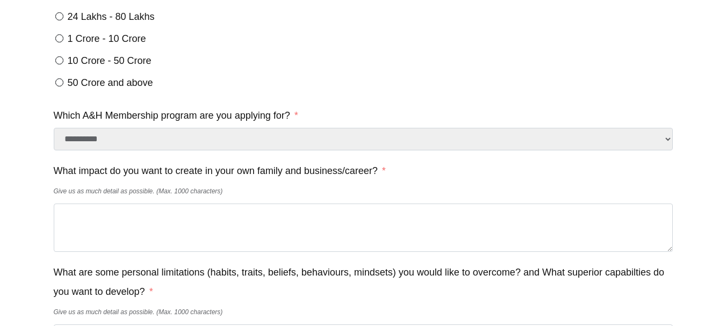
scroll to position [698, 0]
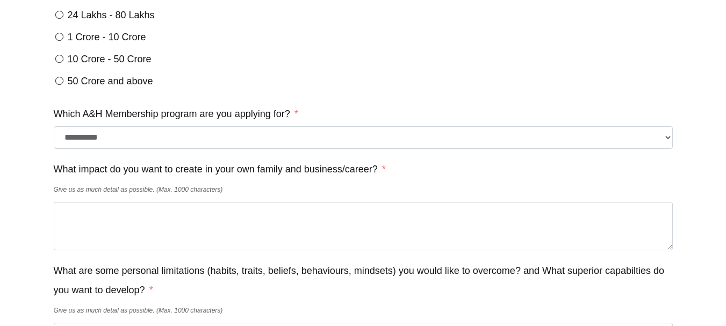
click at [269, 149] on select "**********" at bounding box center [363, 137] width 619 height 23
select select "**********"
click at [54, 134] on select "**********" at bounding box center [363, 137] width 619 height 23
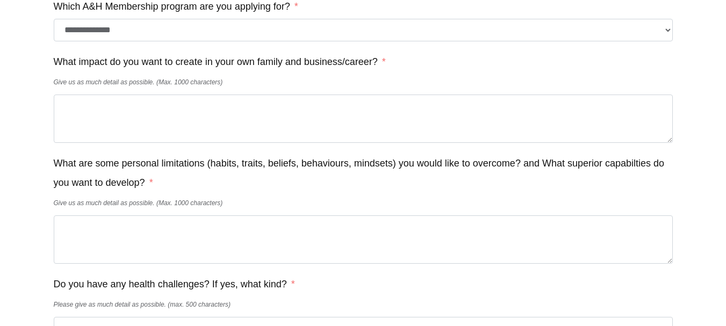
scroll to position [808, 0]
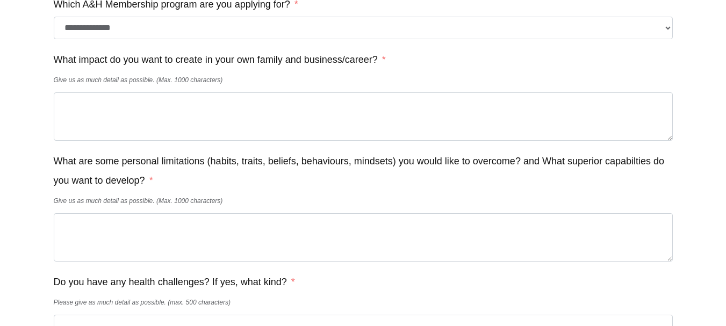
click at [260, 37] on select "**********" at bounding box center [363, 28] width 619 height 23
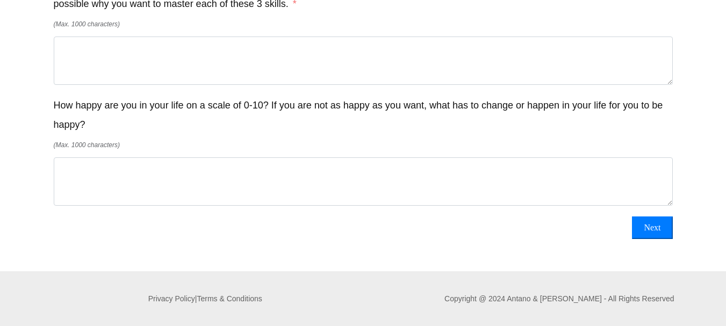
scroll to position [1336, 0]
click at [659, 230] on button "Next" at bounding box center [652, 228] width 40 height 23
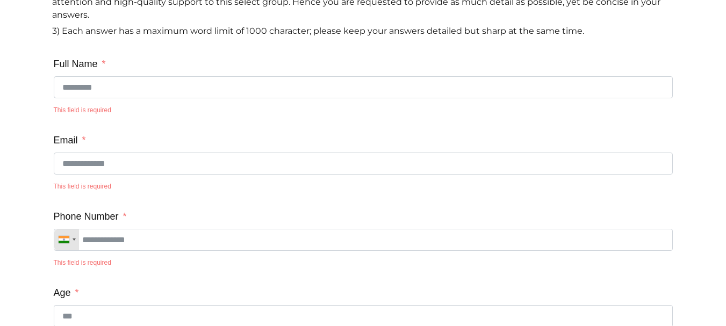
scroll to position [0, 0]
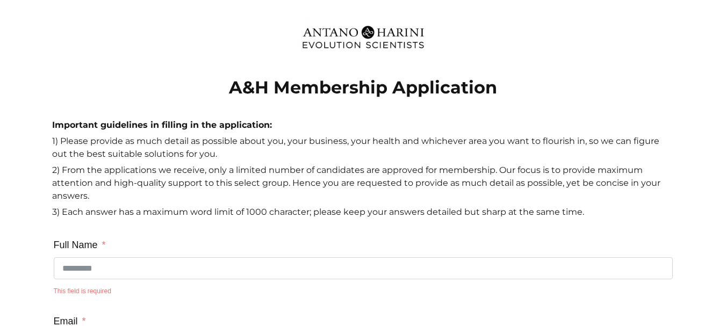
click at [359, 30] on img at bounding box center [363, 37] width 133 height 37
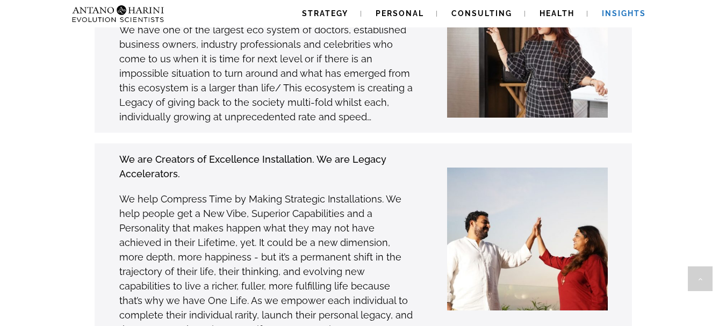
scroll to position [3095, 0]
click at [630, 11] on span "Insights" at bounding box center [624, 13] width 44 height 9
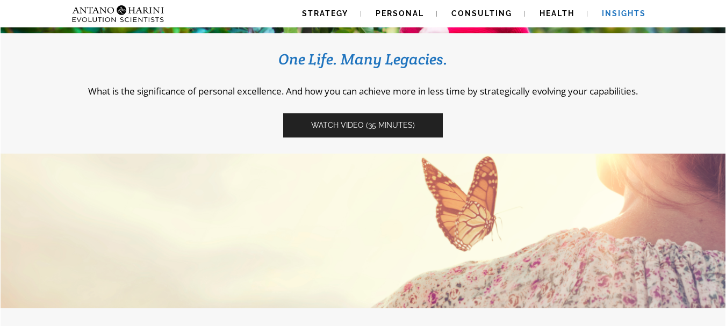
scroll to position [246, 0]
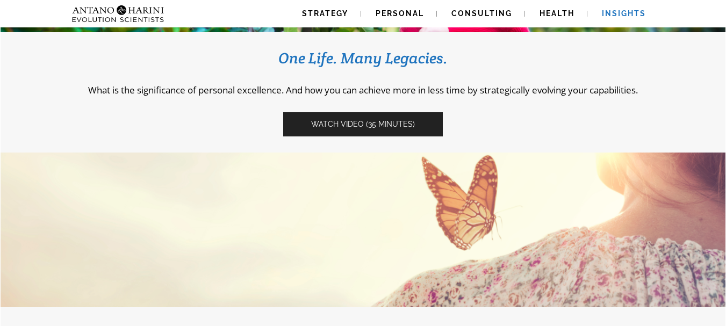
click at [369, 121] on span "Watch video (35 Minutes)" at bounding box center [363, 124] width 104 height 9
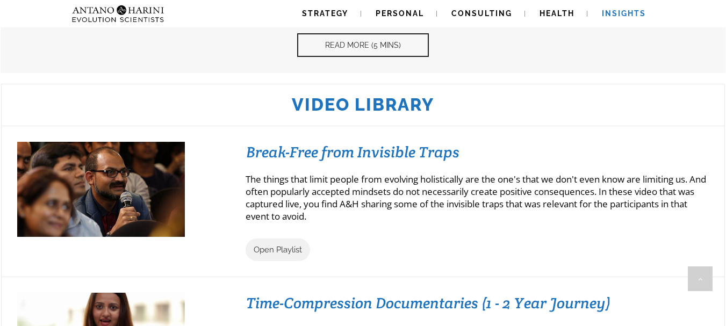
scroll to position [914, 0]
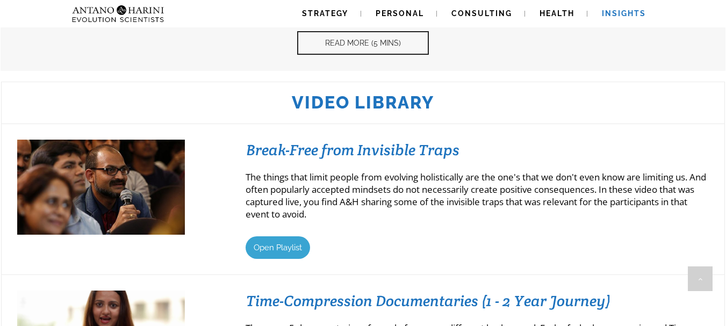
click at [282, 248] on span "Open Playlist" at bounding box center [278, 248] width 48 height 10
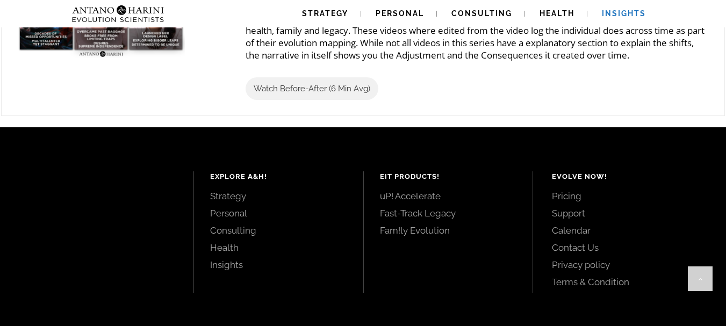
scroll to position [1380, 0]
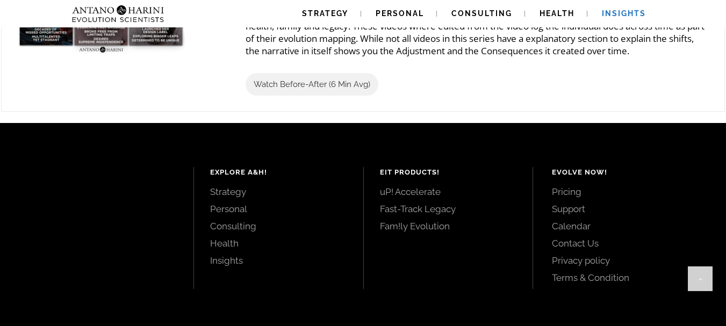
click at [573, 198] on link "Pricing" at bounding box center [627, 192] width 150 height 12
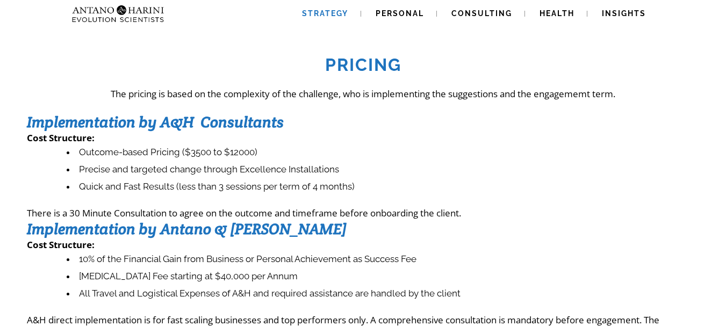
click at [335, 14] on span "Strategy" at bounding box center [325, 13] width 46 height 9
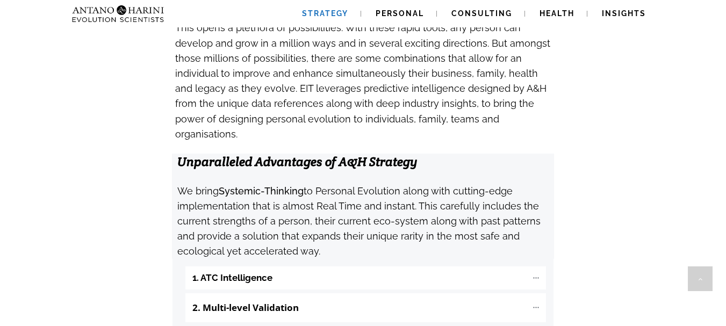
scroll to position [1057, 0]
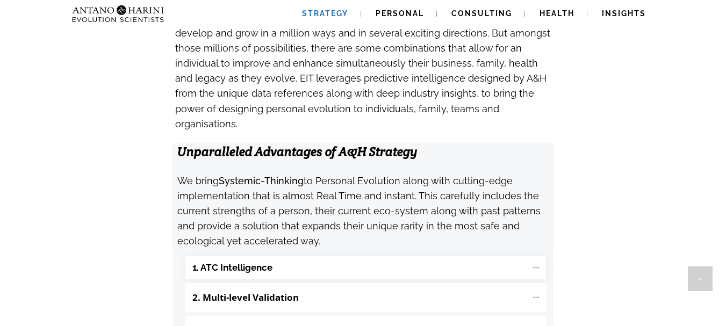
click at [255, 262] on b "1. ATC Intelligence" at bounding box center [232, 268] width 80 height 12
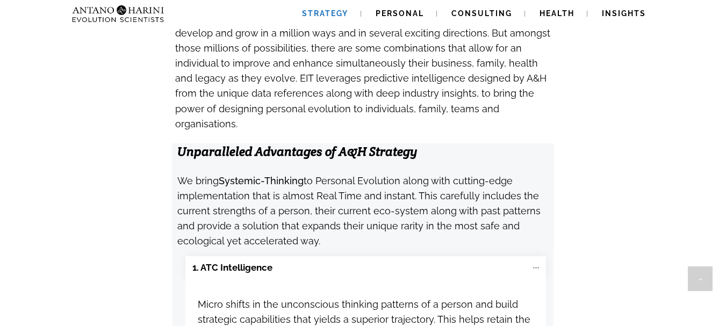
click at [283, 143] on strong "Unparalleled Advantages of A&H Strategy" at bounding box center [297, 151] width 240 height 16
click at [284, 143] on strong "Unparalleled Advantages of A&H Strategy" at bounding box center [297, 151] width 240 height 16
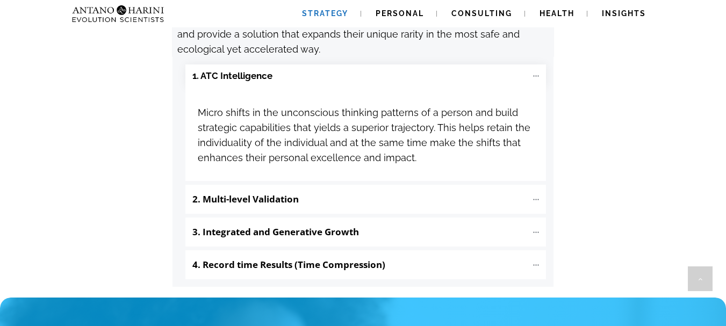
scroll to position [1250, 0]
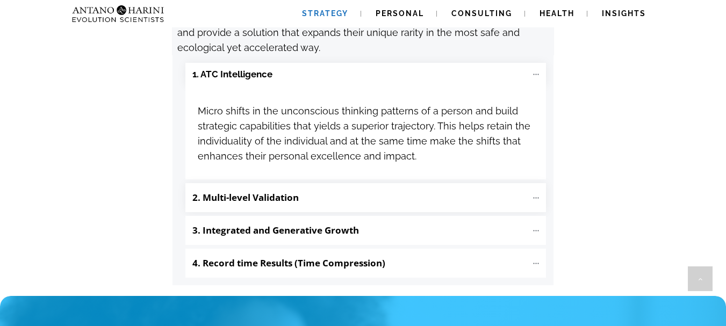
click at [279, 191] on b "2. Multi-level Validation" at bounding box center [245, 197] width 106 height 12
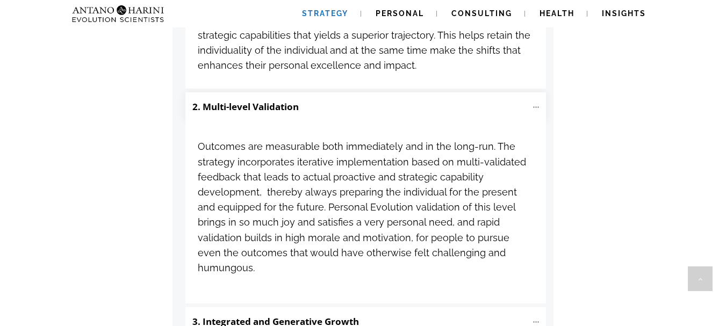
scroll to position [1338, 0]
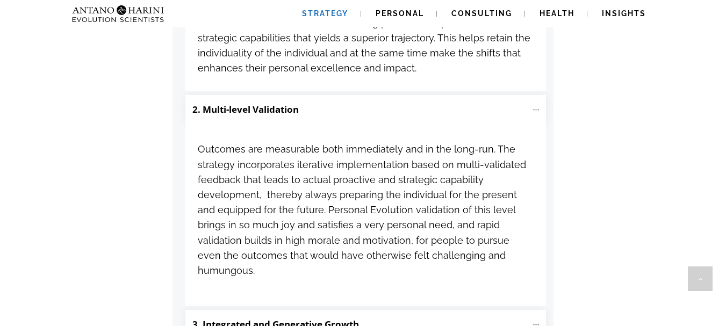
click at [331, 318] on b "3. Integrated and Generative Growth" at bounding box center [275, 324] width 167 height 12
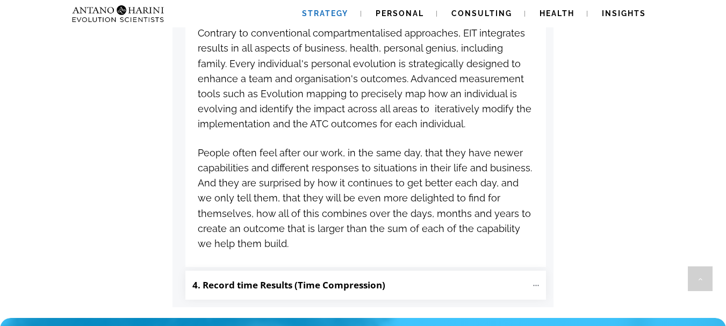
scroll to position [1671, 0]
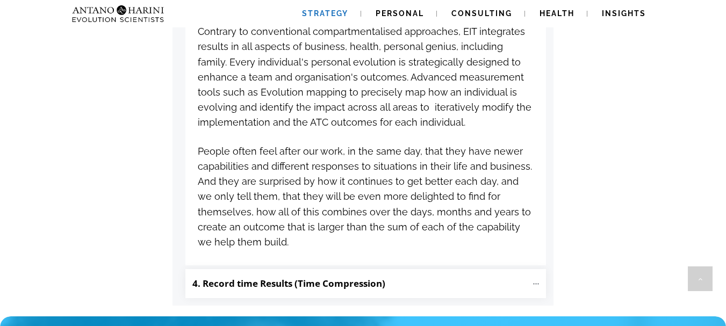
click at [284, 277] on b "4. Record time Results (Time Compression)" at bounding box center [288, 283] width 193 height 12
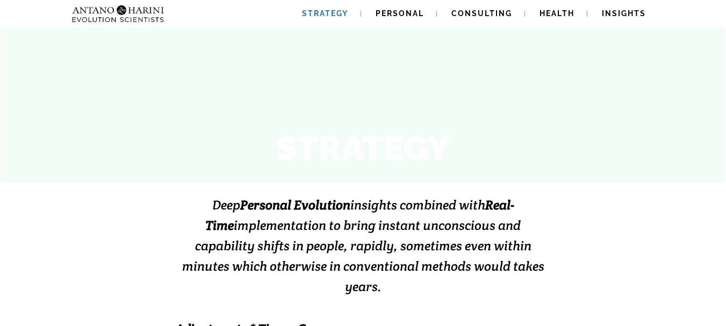
scroll to position [97, 0]
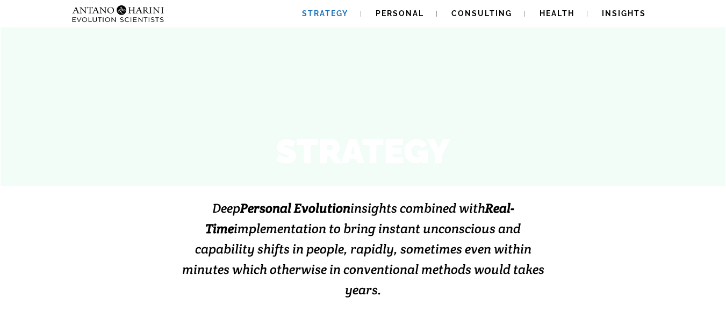
drag, startPoint x: 195, startPoint y: 210, endPoint x: 523, endPoint y: 272, distance: 333.6
click at [523, 272] on h3 "Deep Personal Evolution insights combined with Real-Time implementation to brin…" at bounding box center [363, 249] width 376 height 102
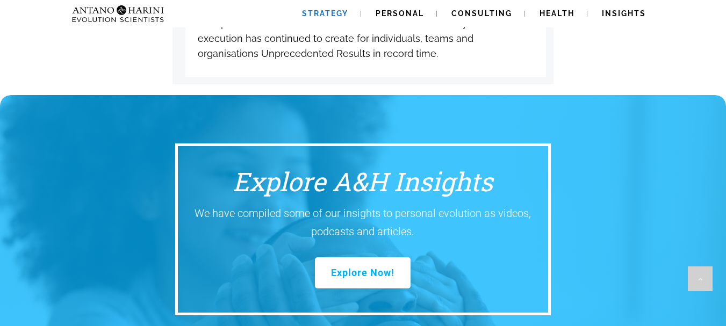
scroll to position [2081, 0]
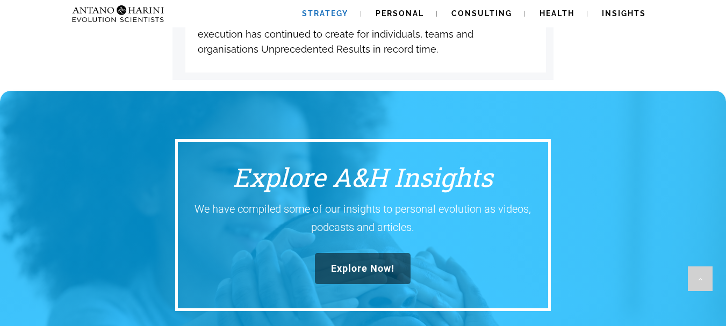
click at [348, 263] on span "Explore Now!" at bounding box center [362, 269] width 63 height 12
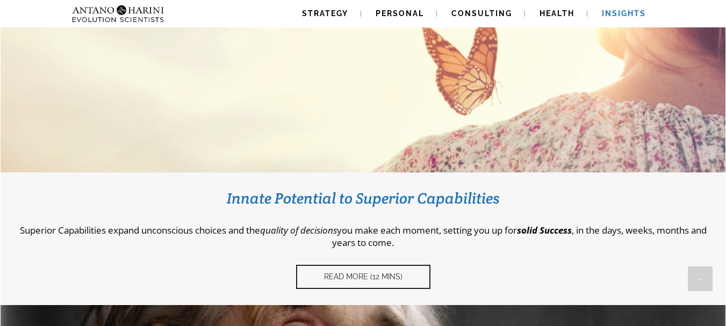
scroll to position [380, 0]
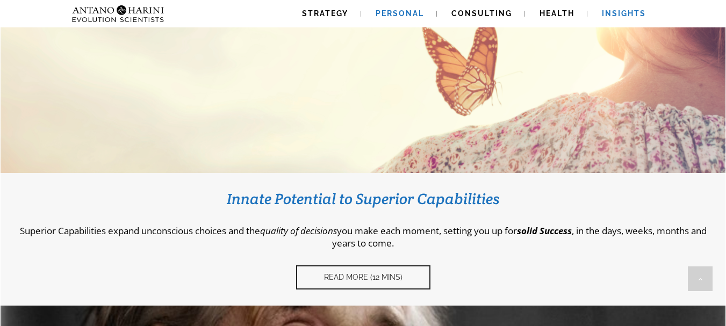
click at [397, 13] on span "Personal" at bounding box center [400, 13] width 48 height 9
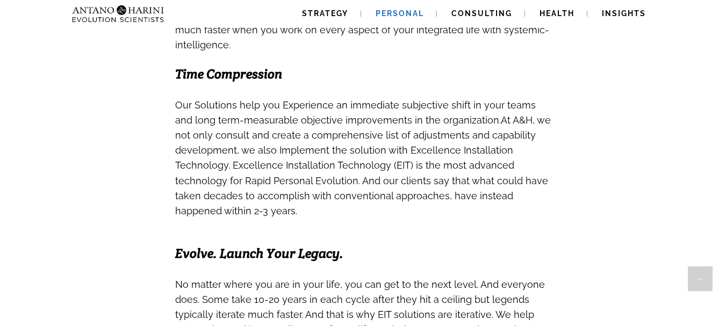
scroll to position [634, 0]
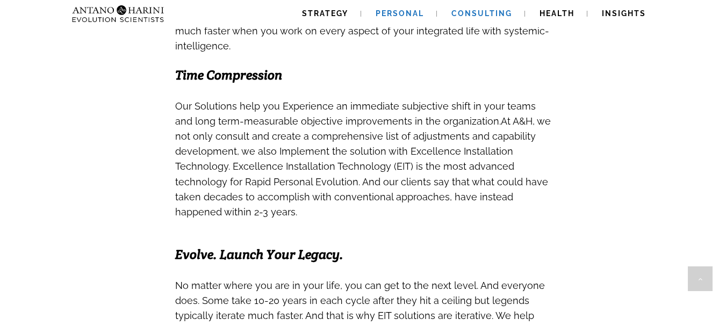
click at [488, 15] on span "Consulting" at bounding box center [481, 13] width 61 height 9
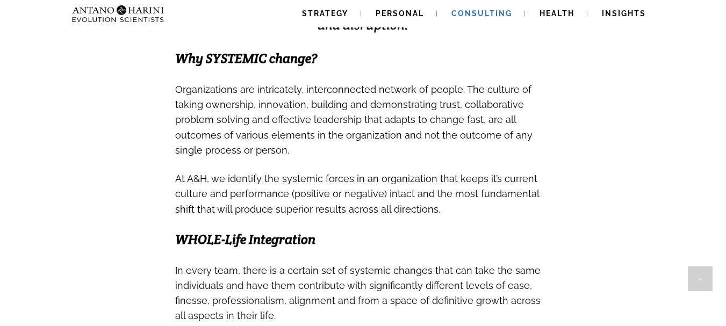
scroll to position [375, 0]
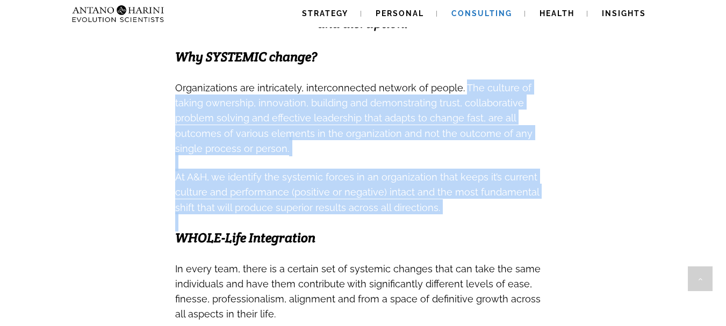
drag, startPoint x: 460, startPoint y: 86, endPoint x: 440, endPoint y: 220, distance: 135.3
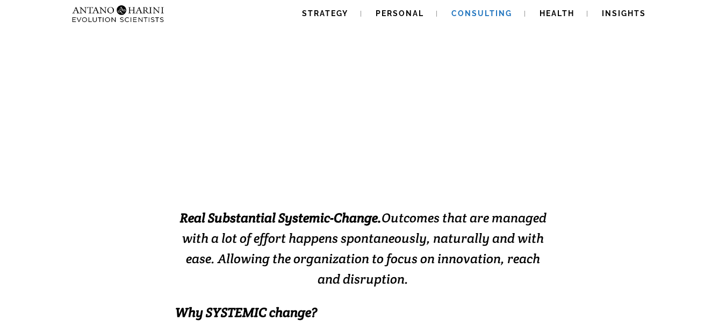
scroll to position [0, 0]
